Goal: Task Accomplishment & Management: Manage account settings

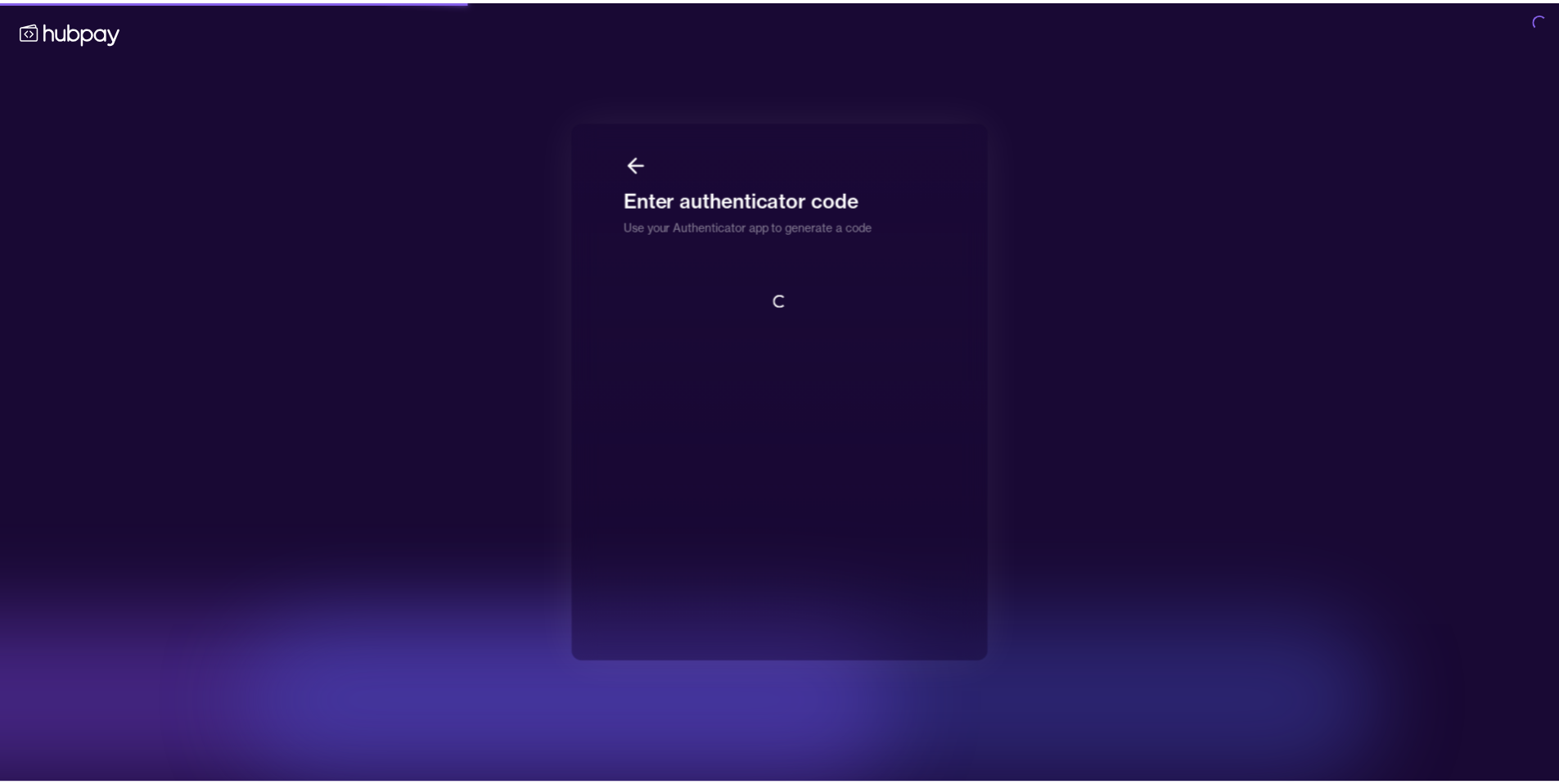
scroll to position [2, 0]
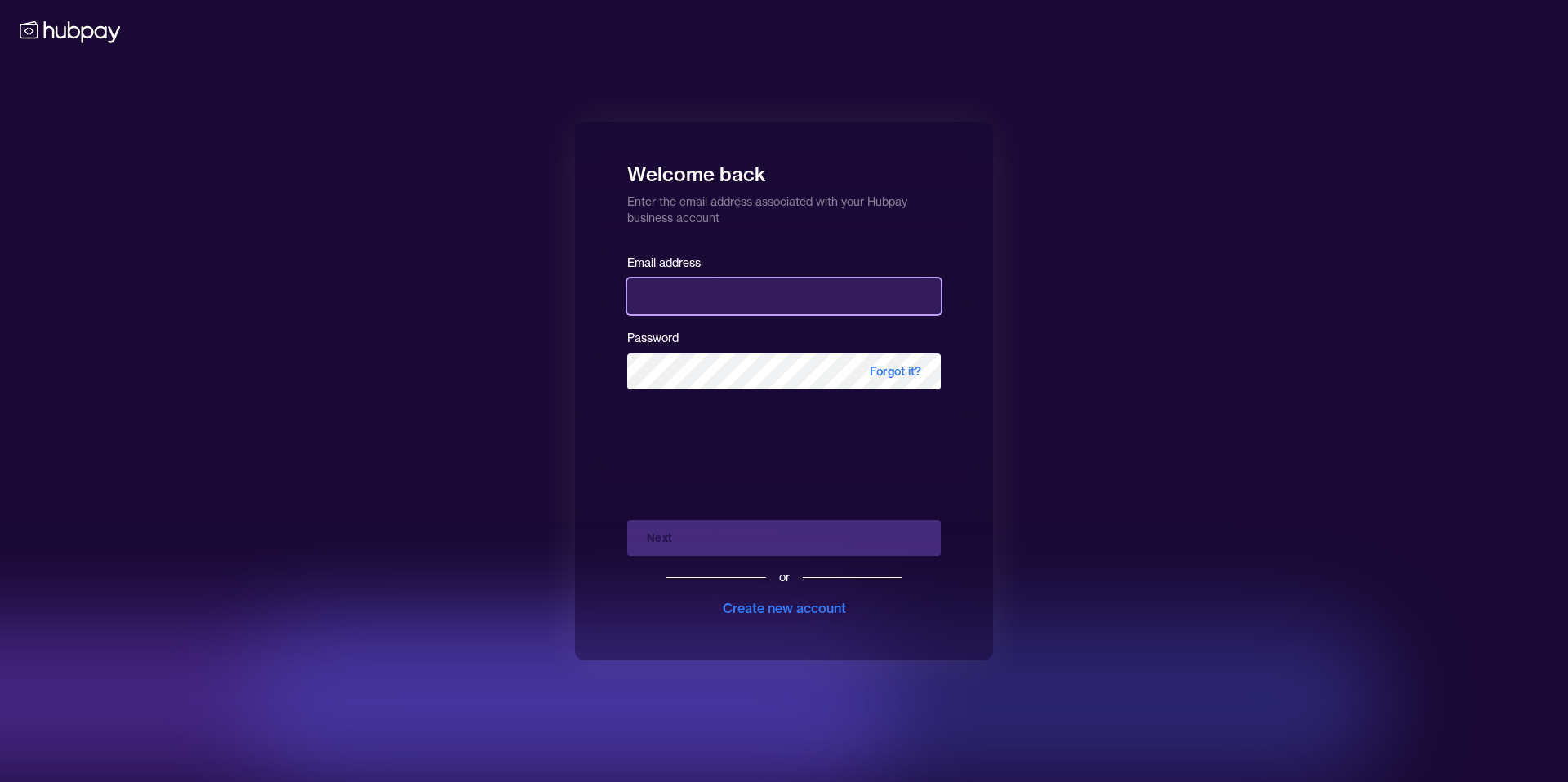
click at [689, 278] on input "email" at bounding box center [784, 296] width 313 height 36
type input "**********"
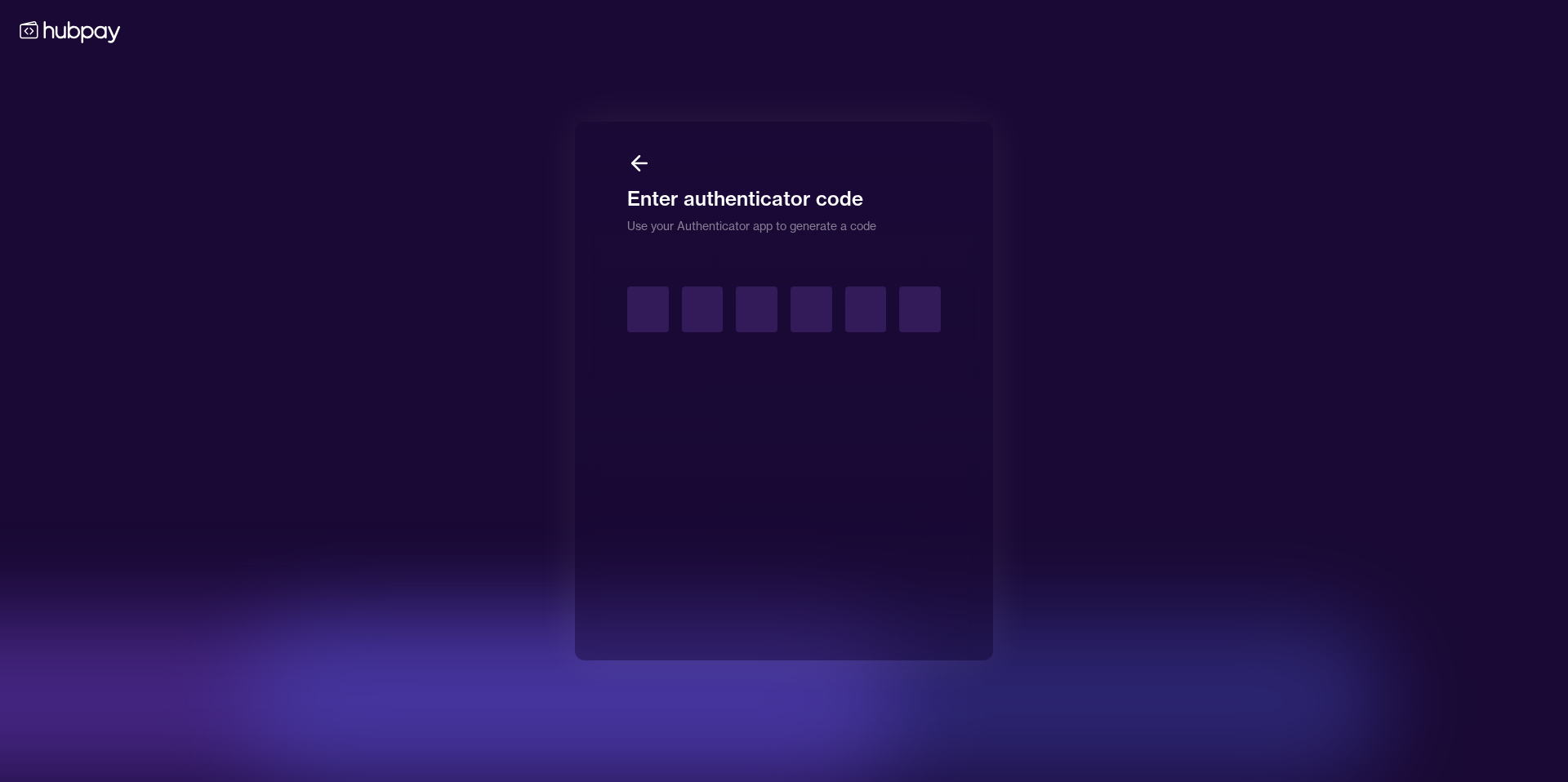
type input "*"
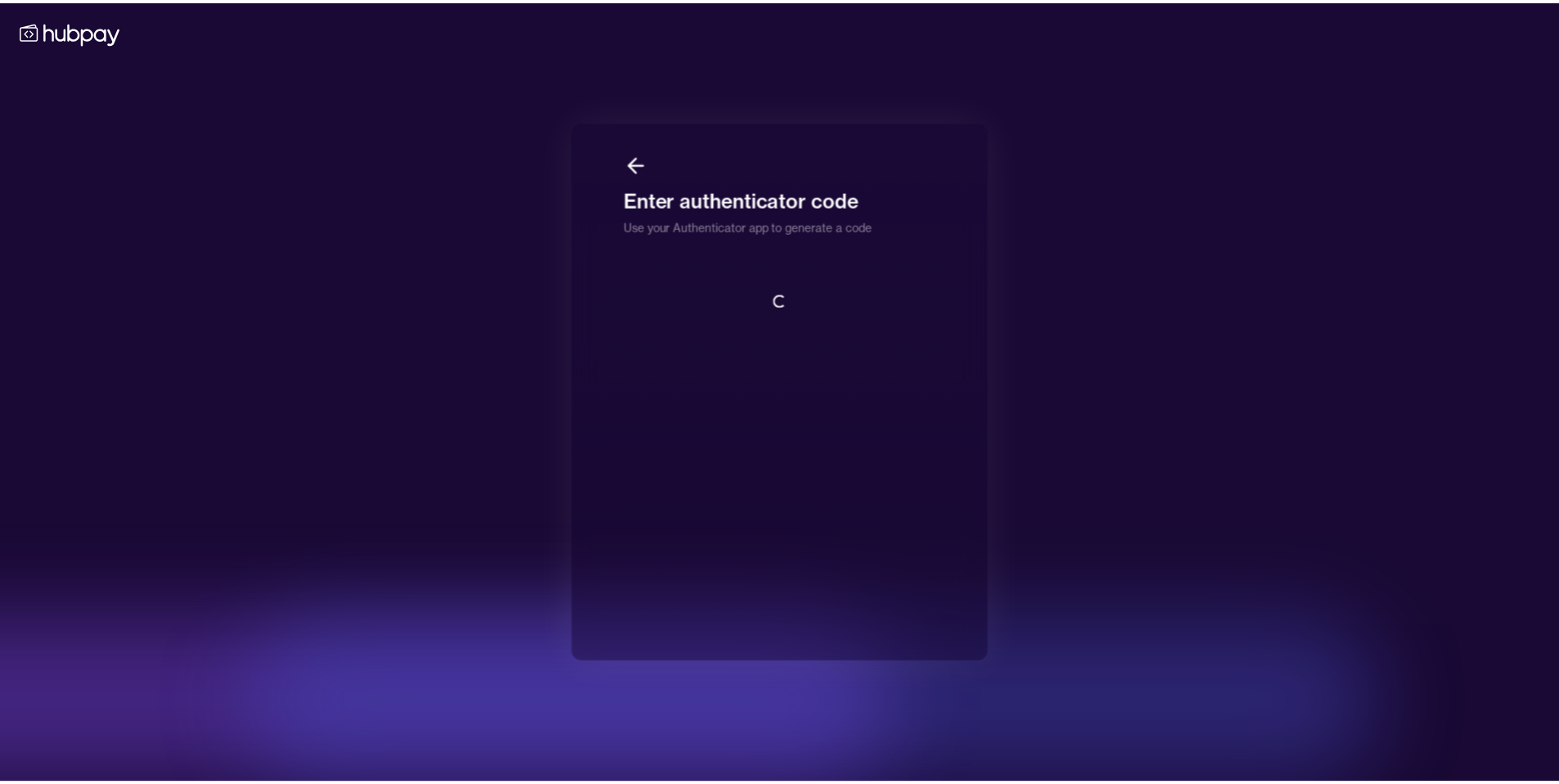
scroll to position [2, 0]
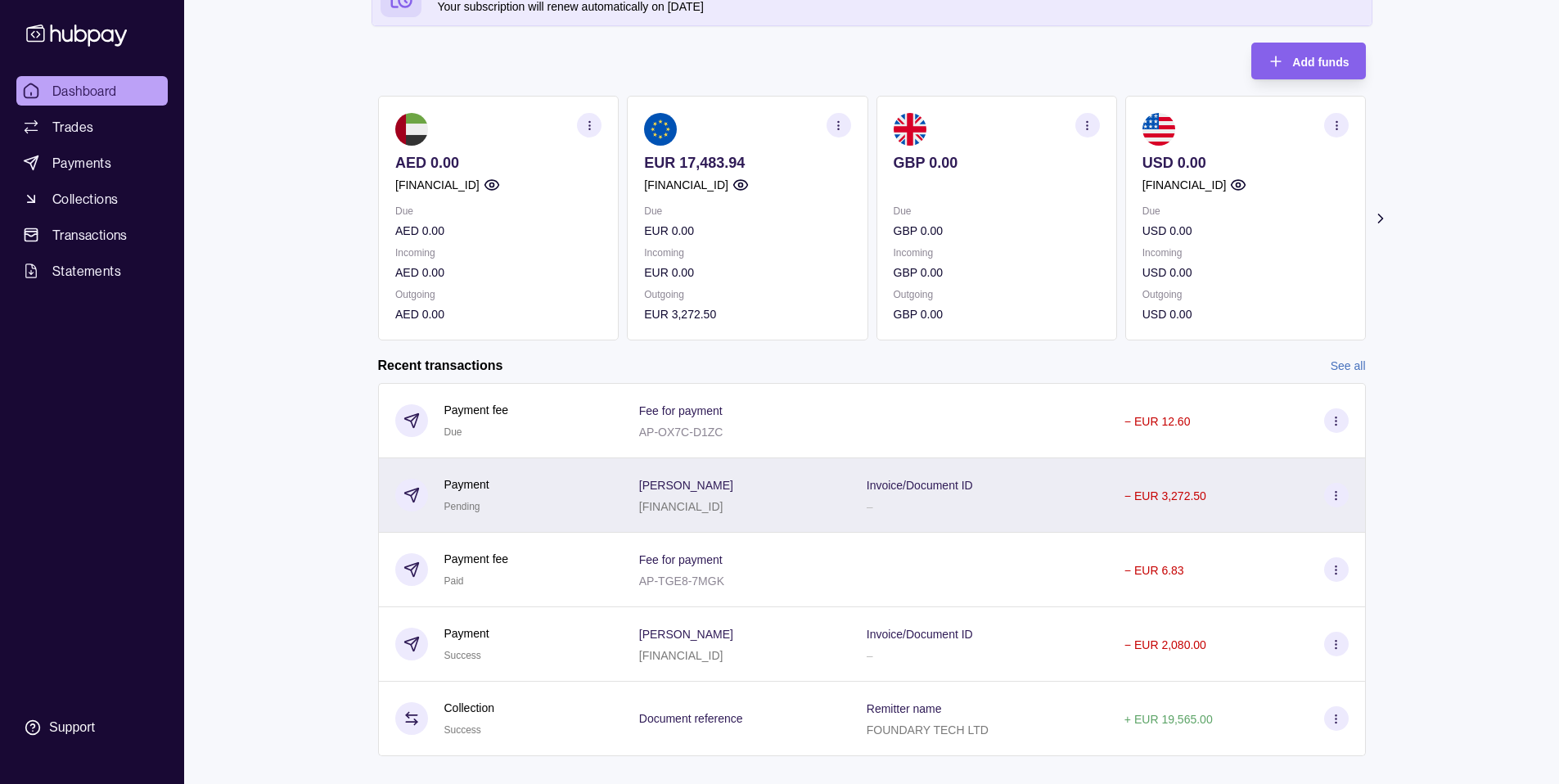
scroll to position [192, 0]
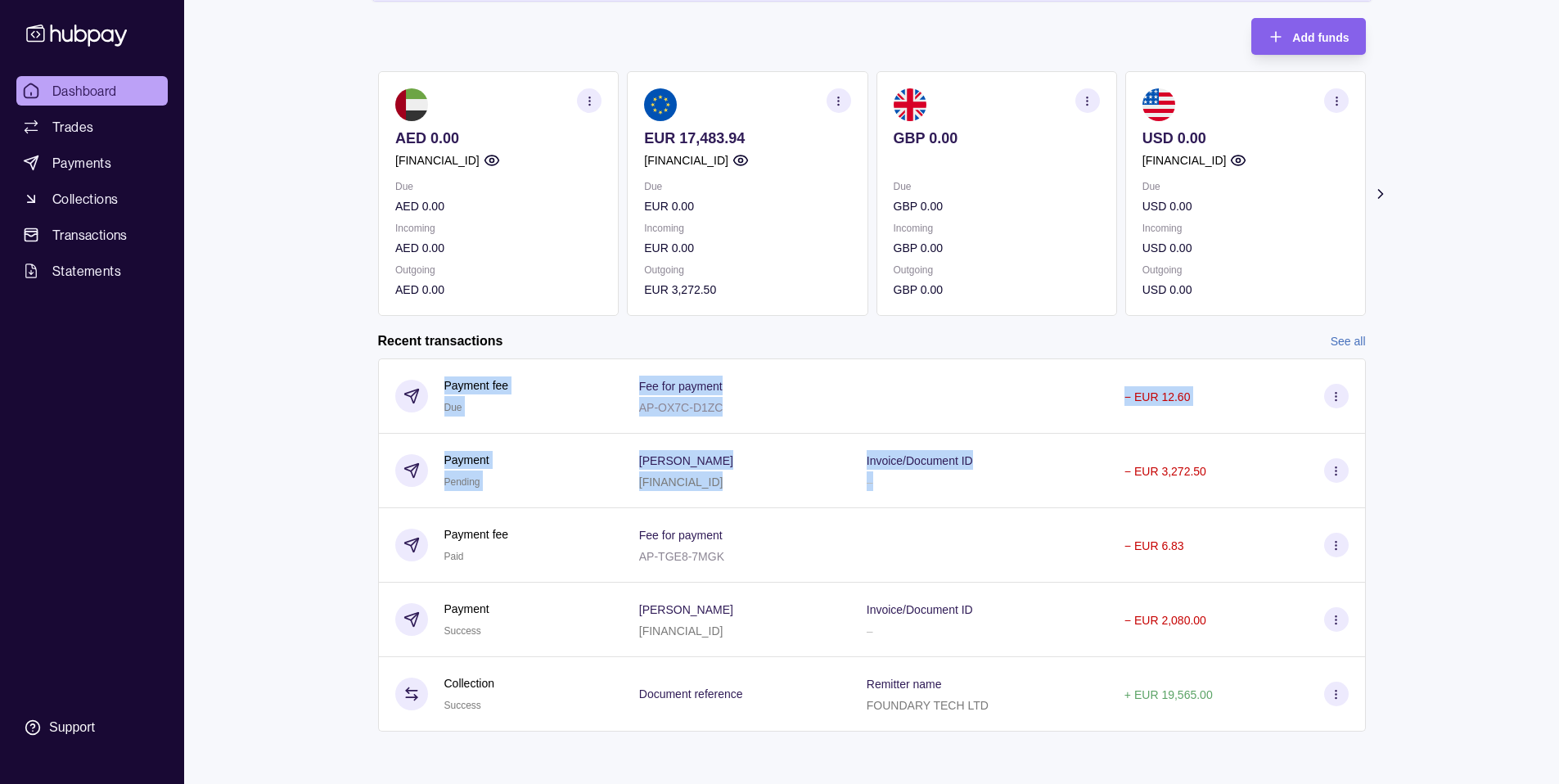
drag, startPoint x: 1004, startPoint y: 479, endPoint x: 345, endPoint y: 361, distance: 669.5
click at [346, 361] on section "Add funds AED 0.00 [FINANCIAL_ID] Due AED 0.00 Incoming AED 0.00 Outgoing AED 0…" at bounding box center [872, 391] width 1053 height 747
click at [346, 361] on section "Add funds AED 0.00 AE560960000536060001005 Due AED 0.00 Incoming AED 0.00 Outgo…" at bounding box center [872, 391] width 1053 height 747
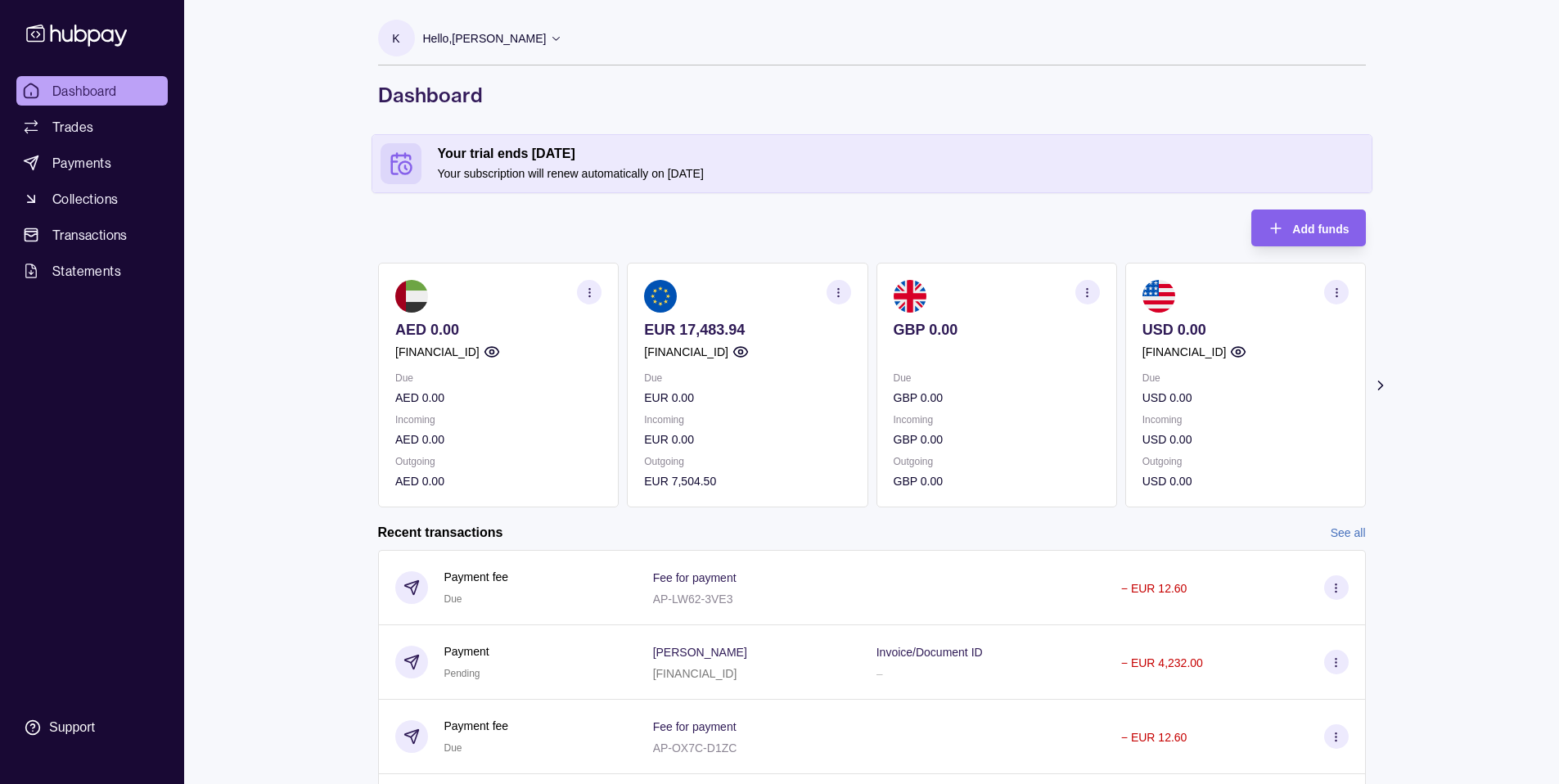
click at [577, 287] on section "button" at bounding box center [590, 292] width 25 height 25
click at [590, 223] on div "Add funds AED 0.00 AE560960000536060001005 Due AED 0.00 Incoming AED 0.00 Outgo…" at bounding box center [871, 358] width 988 height 298
click at [735, 483] on p "EUR 7,504.50" at bounding box center [748, 482] width 206 height 18
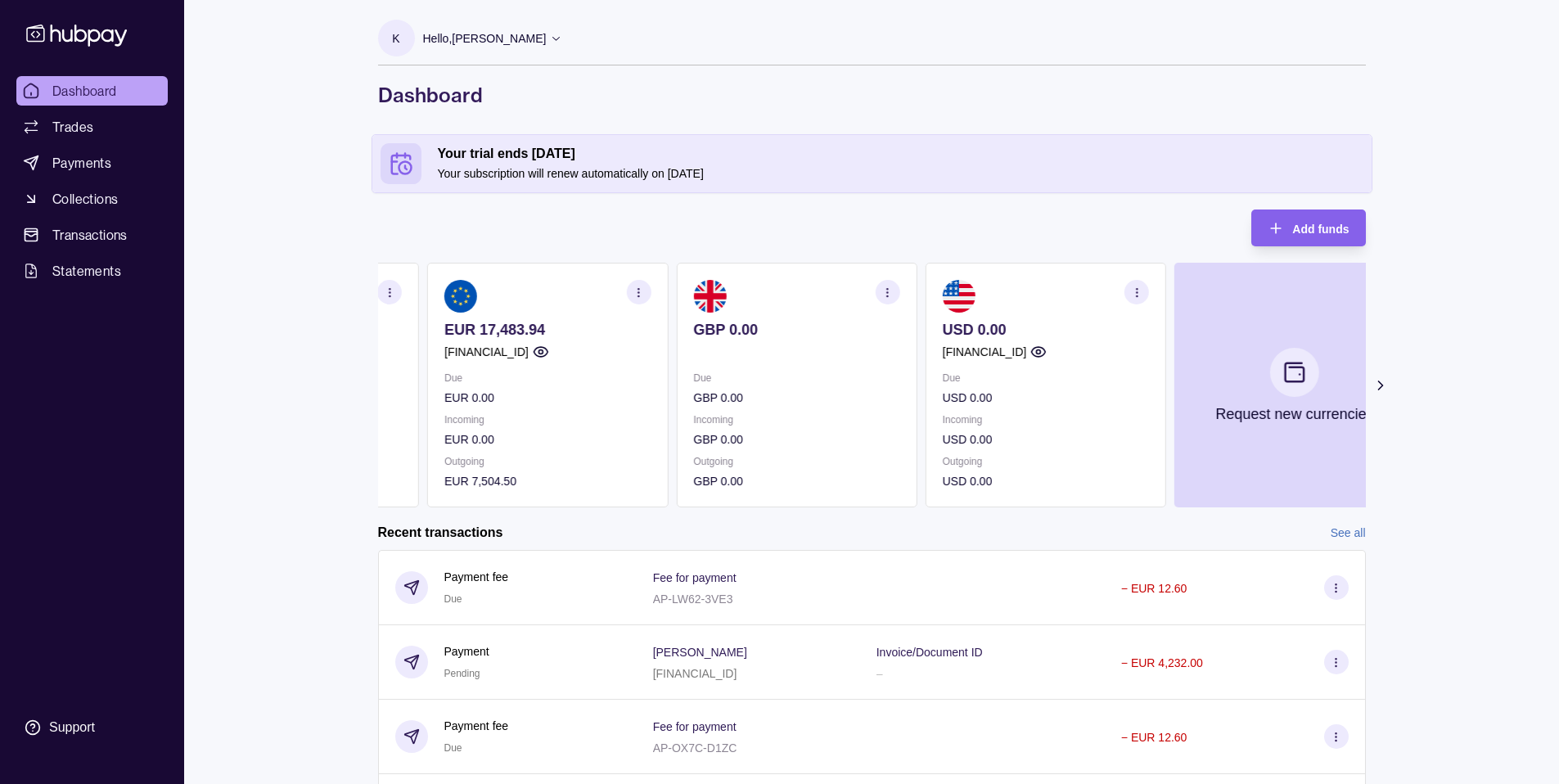
click at [366, 445] on section "Add funds AED 0.00 [FINANCIAL_ID] Due AED 0.00 Incoming AED 0.00 Outgoing AED 0…" at bounding box center [872, 582] width 1053 height 747
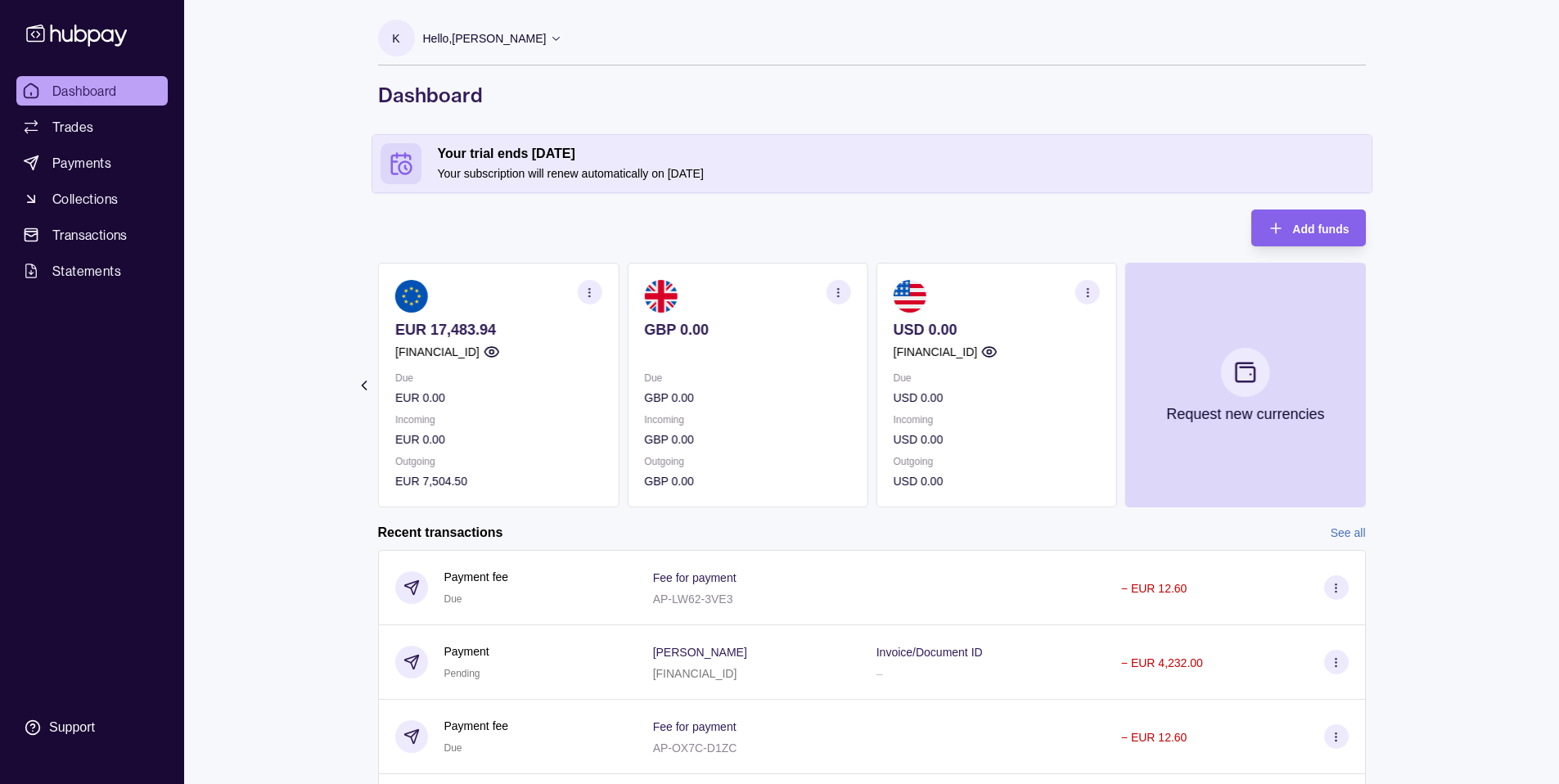
click at [619, 438] on section "EUR 17,483.94 [FINANCIAL_ID] Due EUR 0.00 Incoming EUR 0.00 Outgoing EUR 7,504.…" at bounding box center [498, 385] width 241 height 245
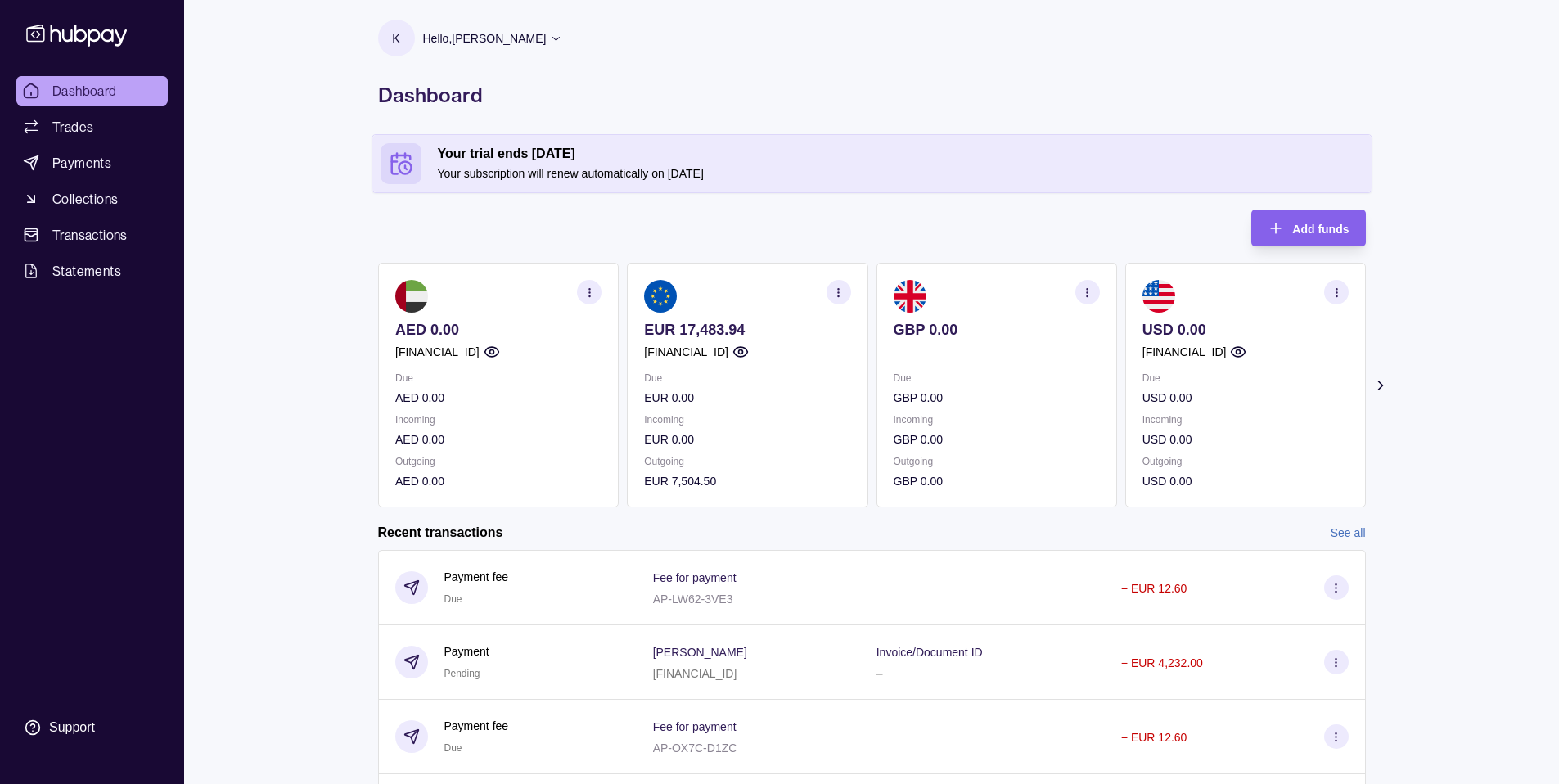
click at [874, 452] on div "AED 0.00 [FINANCIAL_ID] Due AED 0.00 Incoming AED 0.00 Outgoing AED 0.00 EUR 17…" at bounding box center [871, 385] width 988 height 245
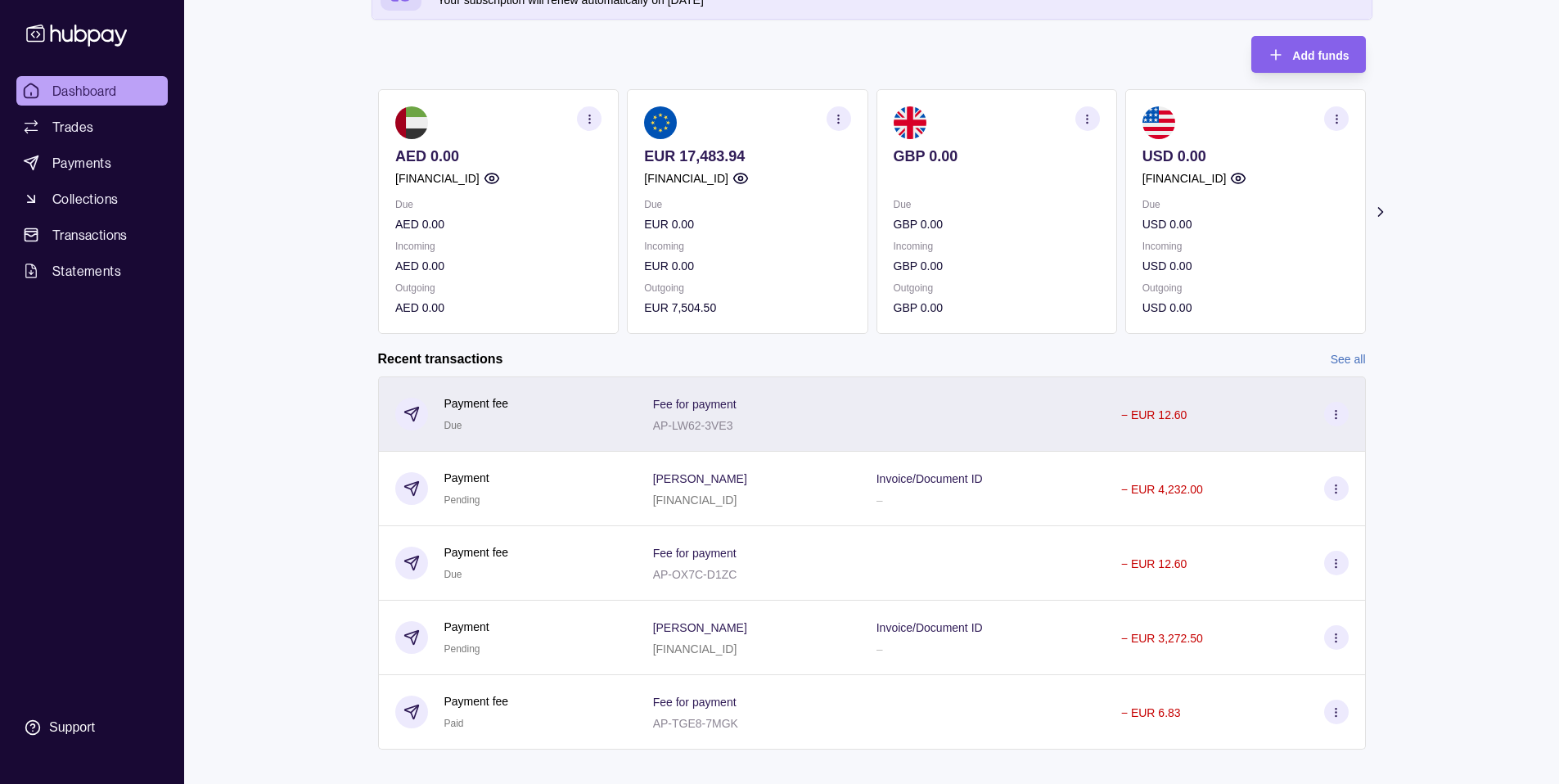
scroll to position [192, 0]
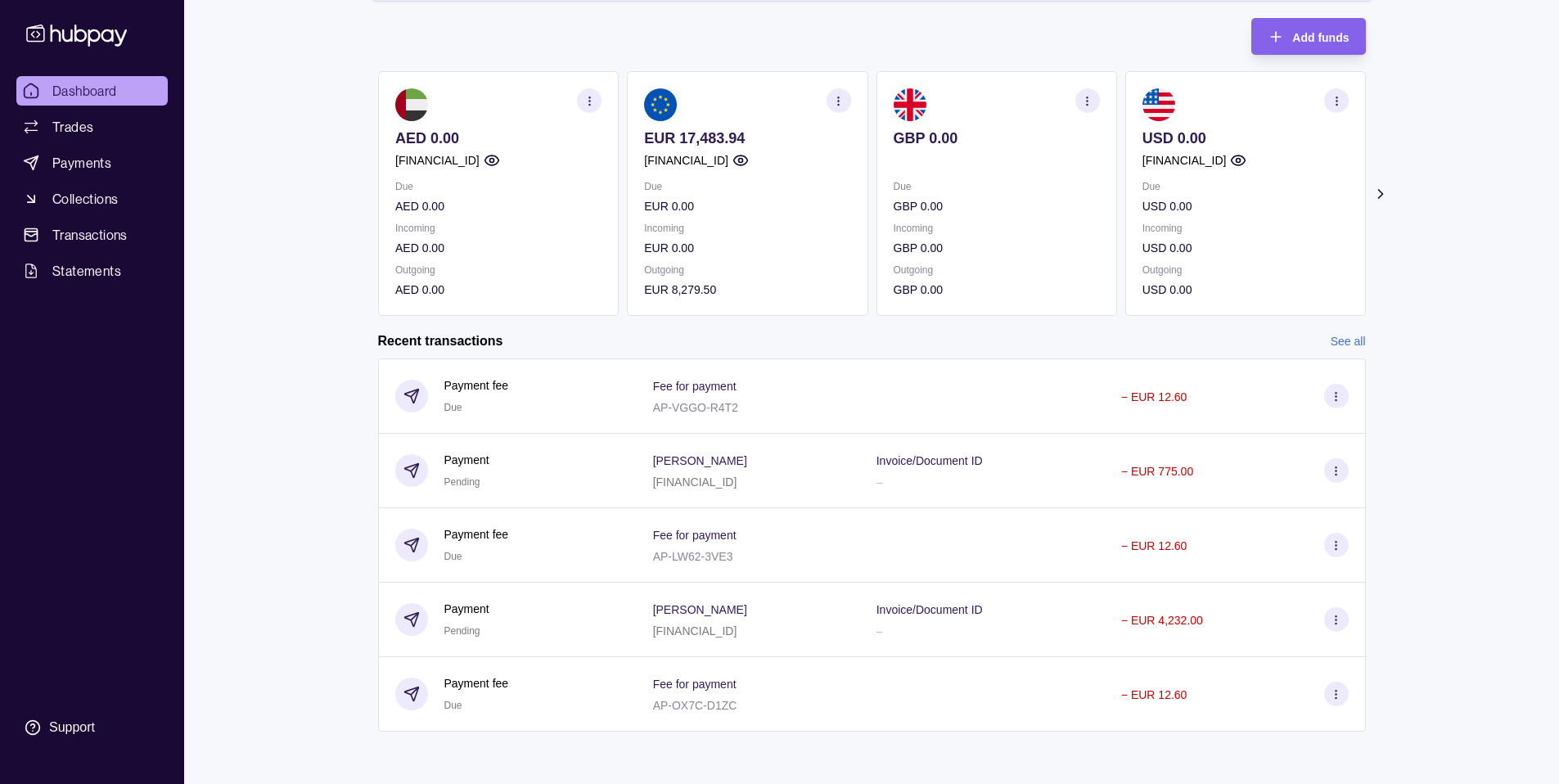
click at [1350, 350] on link "See all" at bounding box center [1348, 341] width 35 height 18
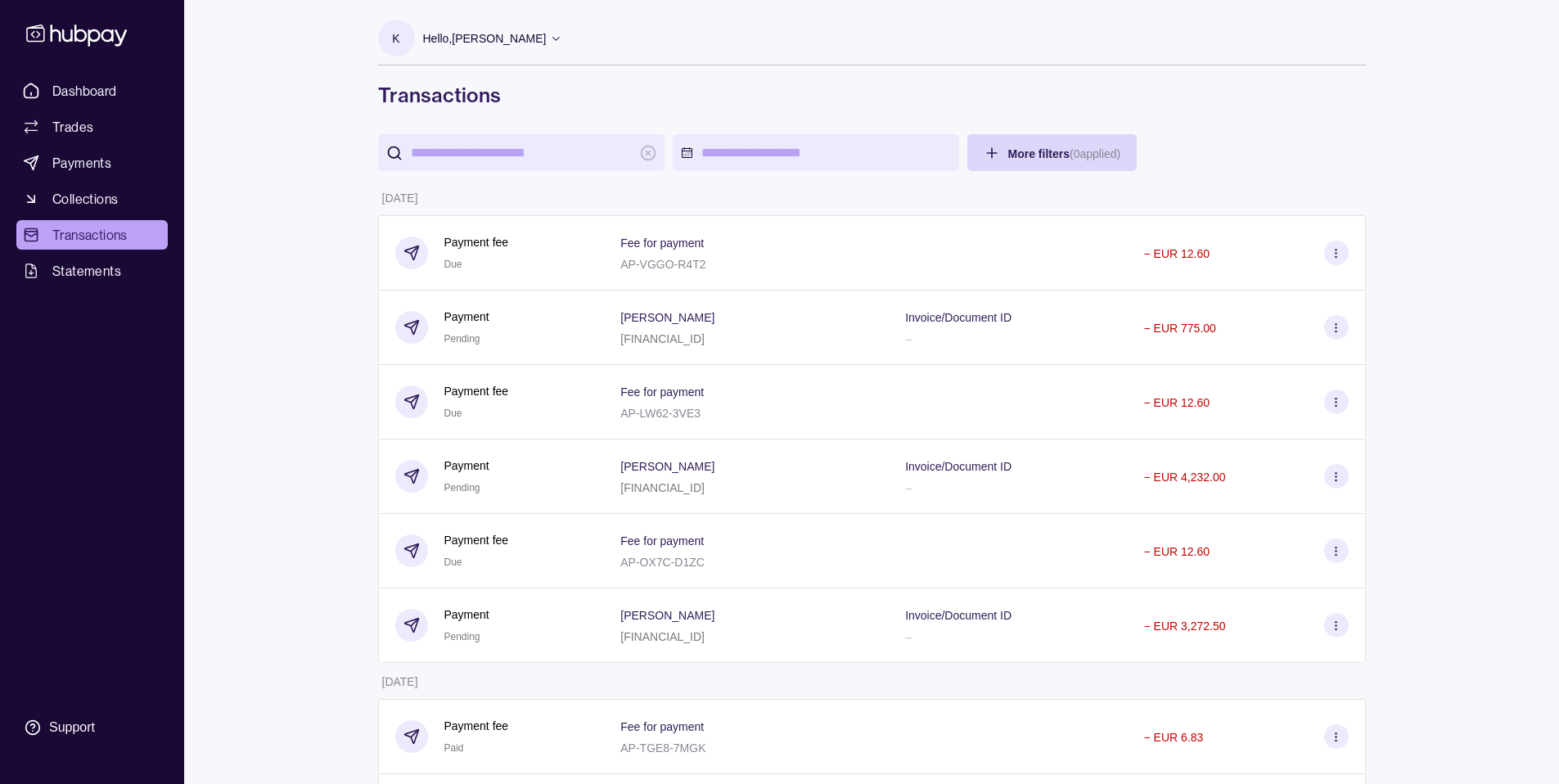
click at [483, 44] on p "Hello, [PERSON_NAME]" at bounding box center [484, 38] width 124 height 18
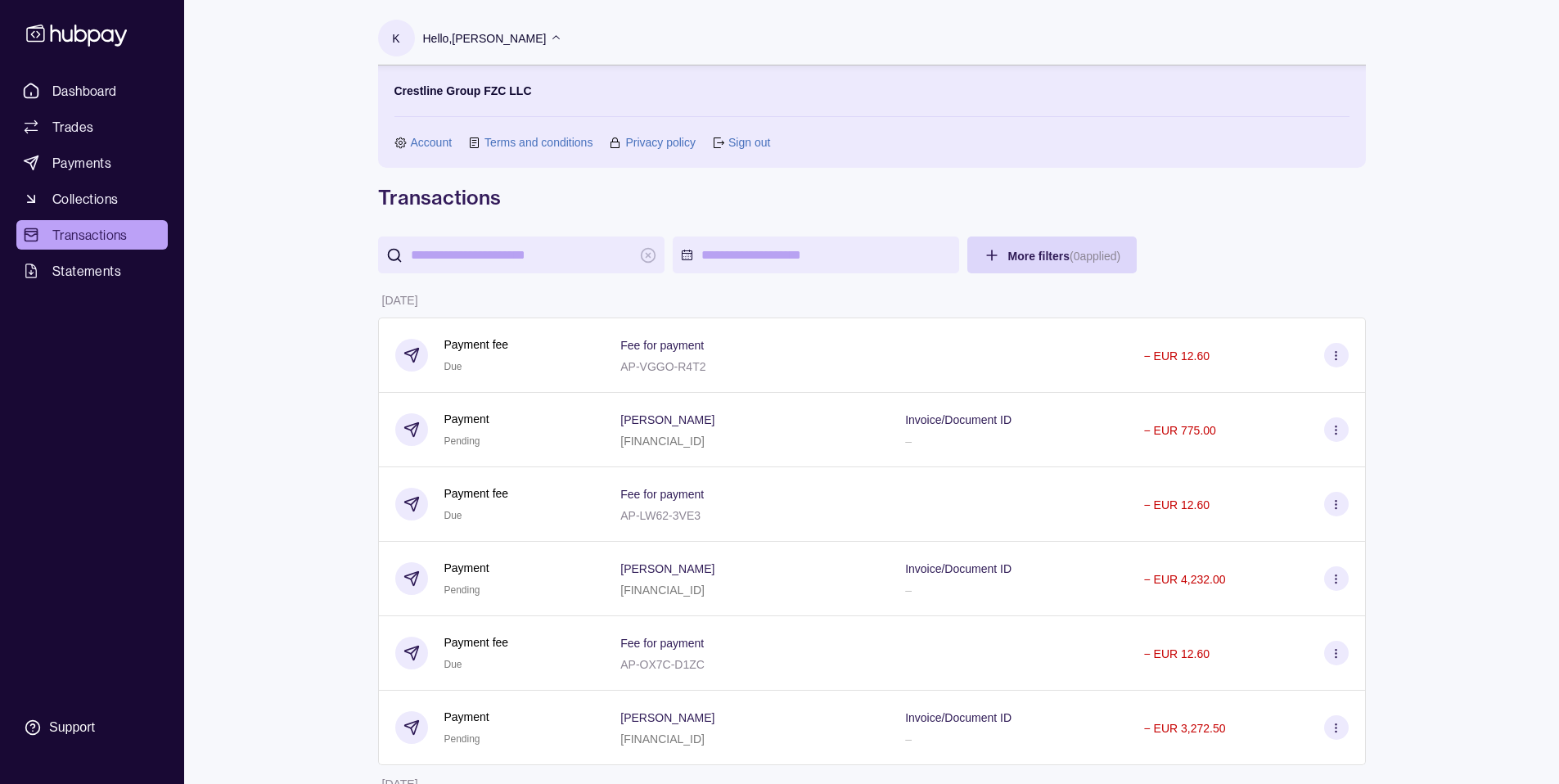
click at [762, 145] on link "Sign out" at bounding box center [749, 143] width 42 height 18
